Goal: Information Seeking & Learning: Check status

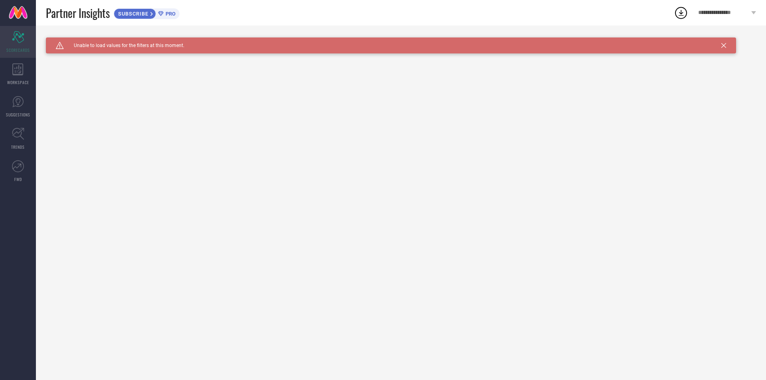
click at [17, 44] on div "Scorecard SCORECARDS" at bounding box center [18, 42] width 36 height 32
click at [18, 75] on div "WORKSPACE" at bounding box center [18, 74] width 36 height 32
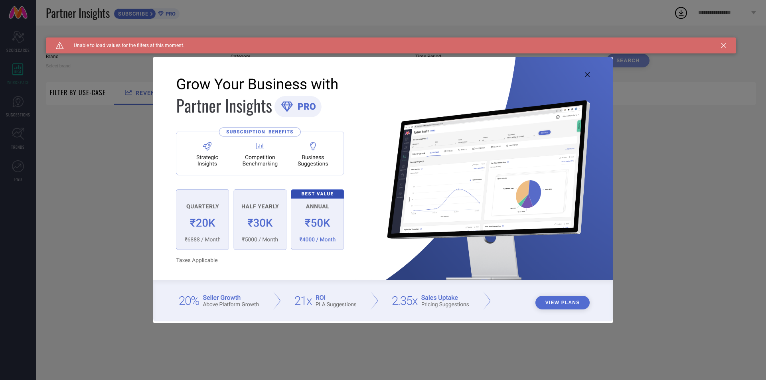
type input "1 STOP FASHION"
type input "All"
click at [585, 74] on icon at bounding box center [587, 74] width 5 height 5
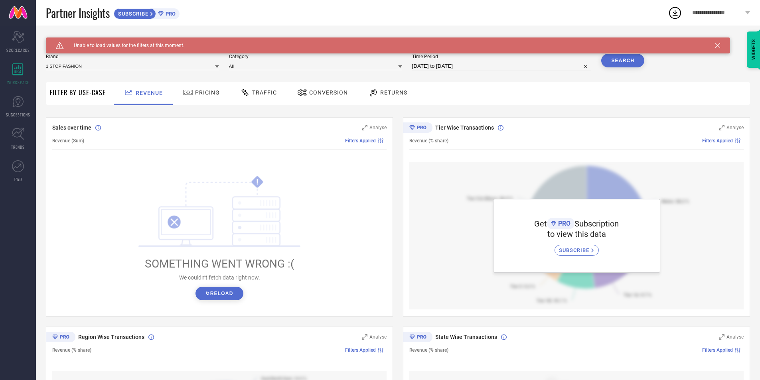
click at [717, 45] on icon at bounding box center [717, 45] width 5 height 5
click at [717, 45] on div "SYSTEM WORKSPACE" at bounding box center [398, 45] width 704 height 16
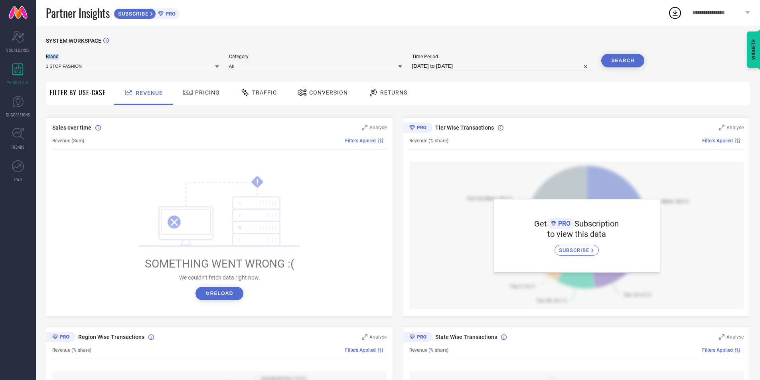
click at [631, 63] on button "Search" at bounding box center [622, 61] width 43 height 14
click at [366, 35] on div "SYSTEM WORKSPACE Brand 1 STOP FASHION Category All Time Period Search Filter By…" at bounding box center [398, 282] width 724 height 512
click at [227, 298] on button "↻ Reload" at bounding box center [218, 294] width 47 height 14
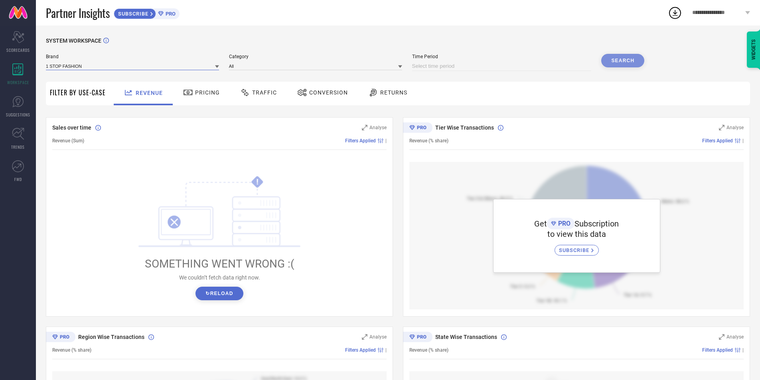
click at [120, 65] on input at bounding box center [132, 66] width 173 height 8
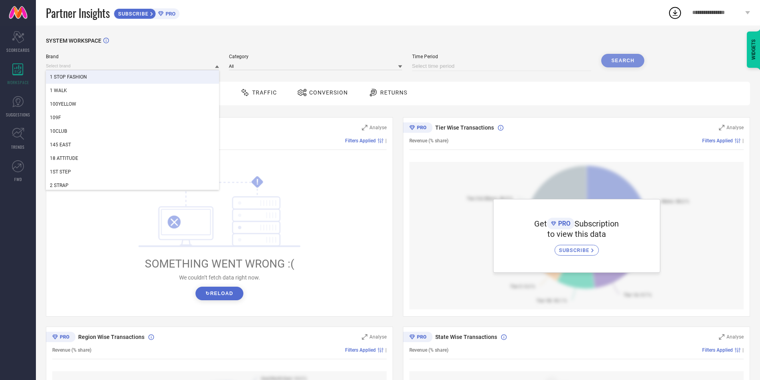
click at [115, 78] on div "1 STOP FASHION" at bounding box center [132, 77] width 173 height 14
click at [108, 66] on input at bounding box center [132, 66] width 173 height 8
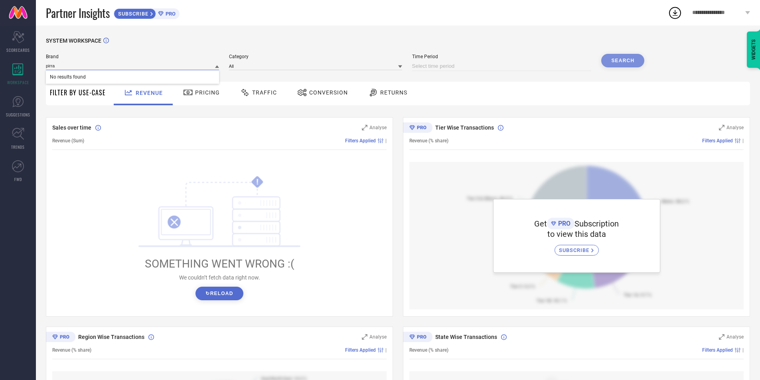
type input "pirra"
click at [150, 166] on div "! SOMETHING WENT WRONG :( We couldn’t fetch data right now. ↻ Reload" at bounding box center [219, 238] width 334 height 152
click at [26, 106] on link "SUGGESTIONS" at bounding box center [18, 107] width 36 height 32
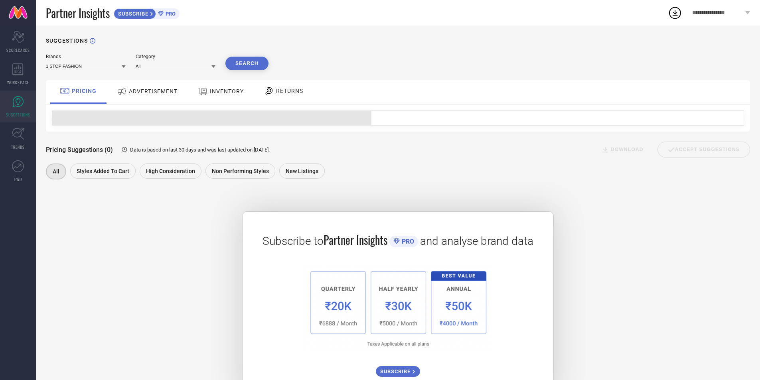
click at [246, 65] on button "Search" at bounding box center [246, 64] width 43 height 14
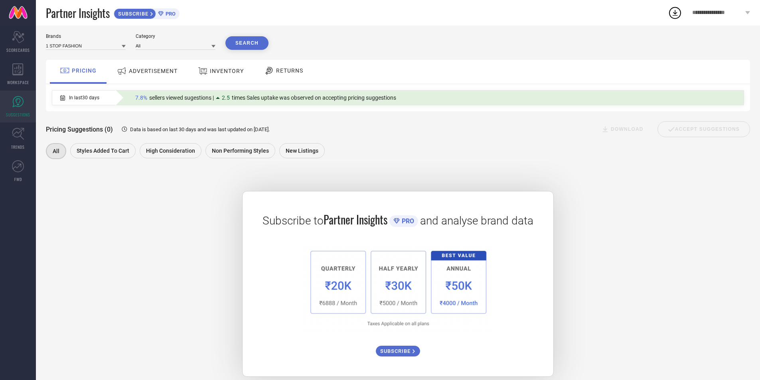
scroll to position [31, 0]
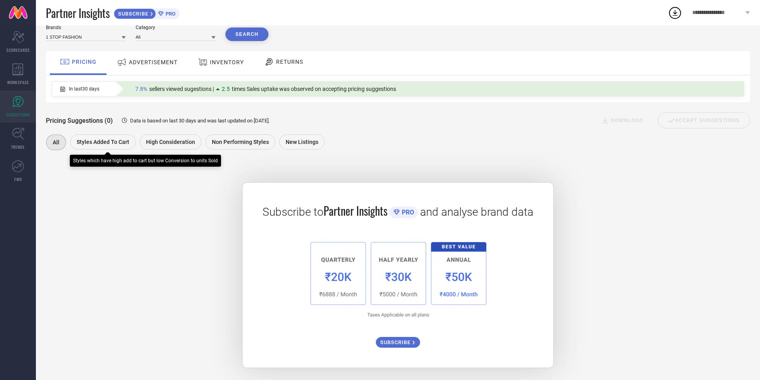
click at [97, 147] on div "Styles Added To Cart" at bounding box center [102, 141] width 65 height 15
click at [119, 142] on span "Styles Added To Cart" at bounding box center [102, 142] width 53 height 6
click at [95, 147] on div "Styles Added To Cart" at bounding box center [102, 142] width 66 height 16
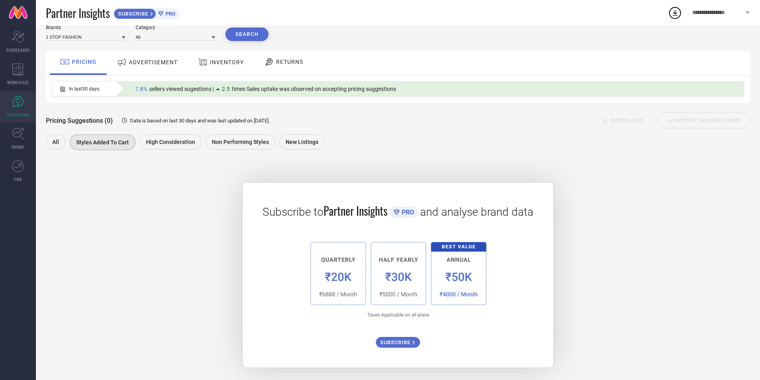
click at [470, 276] on img at bounding box center [398, 279] width 190 height 88
click at [20, 134] on icon at bounding box center [18, 134] width 12 height 12
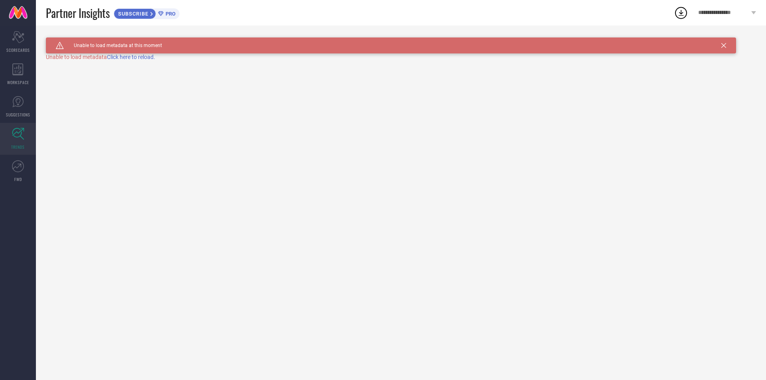
click at [723, 45] on icon at bounding box center [723, 45] width 5 height 5
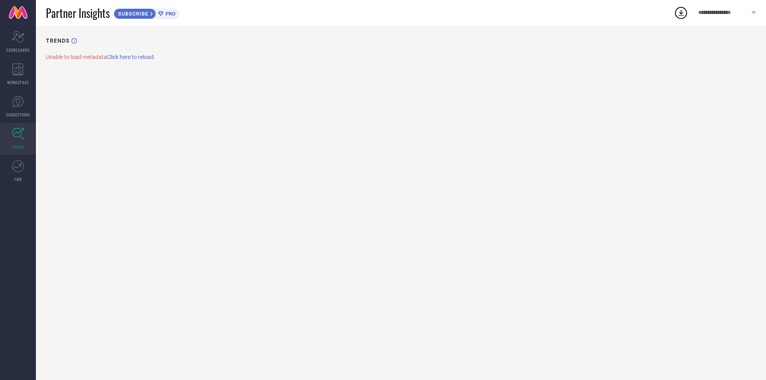
click at [139, 56] on span "Click here to reload." at bounding box center [131, 57] width 48 height 6
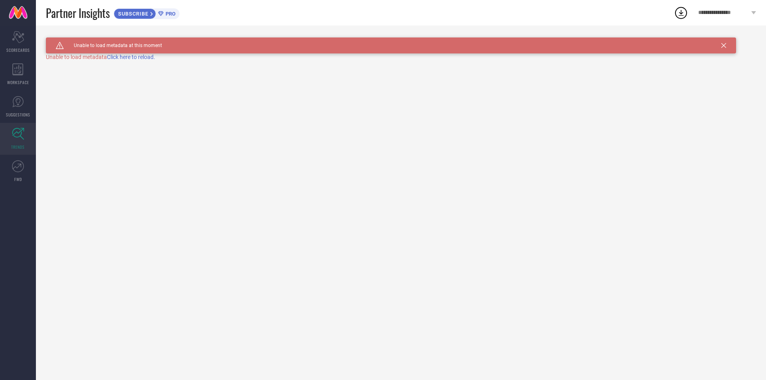
click at [723, 44] on icon at bounding box center [723, 45] width 5 height 5
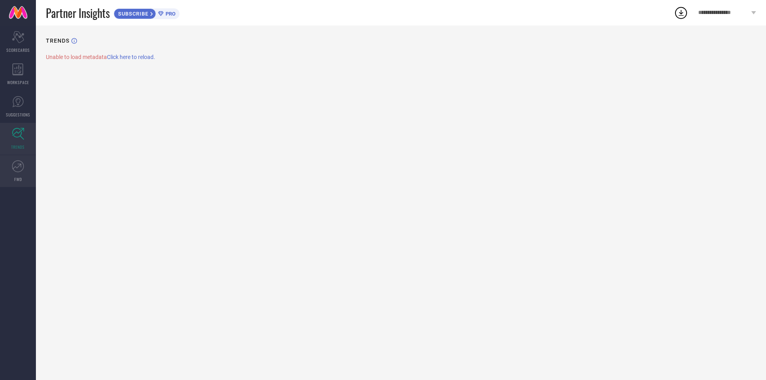
click at [24, 169] on icon at bounding box center [18, 166] width 12 height 12
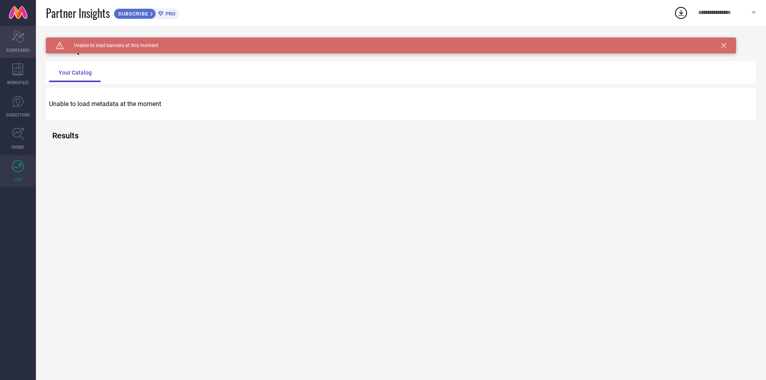
click at [16, 42] on icon "Scorecard" at bounding box center [18, 37] width 12 height 12
